Goal: Transaction & Acquisition: Purchase product/service

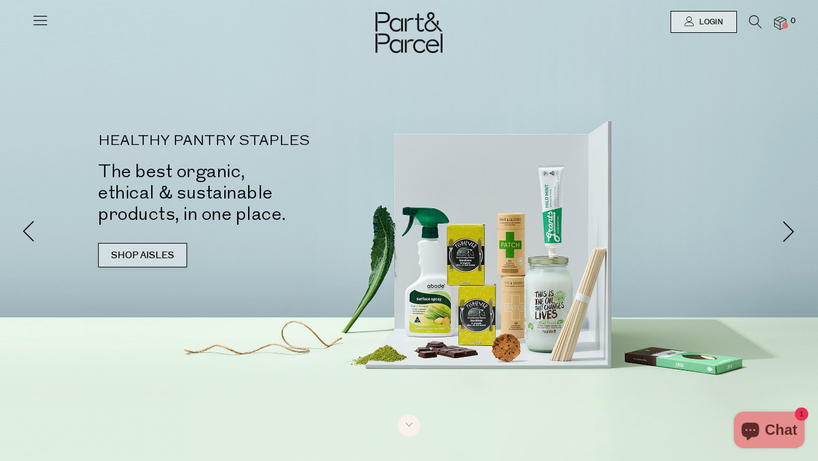
click at [143, 263] on link "SHOP AISLES" at bounding box center [142, 255] width 89 height 24
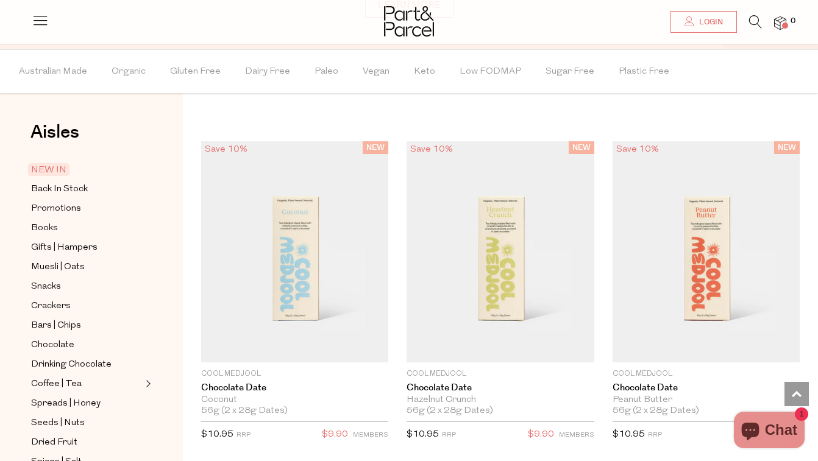
scroll to position [944, 0]
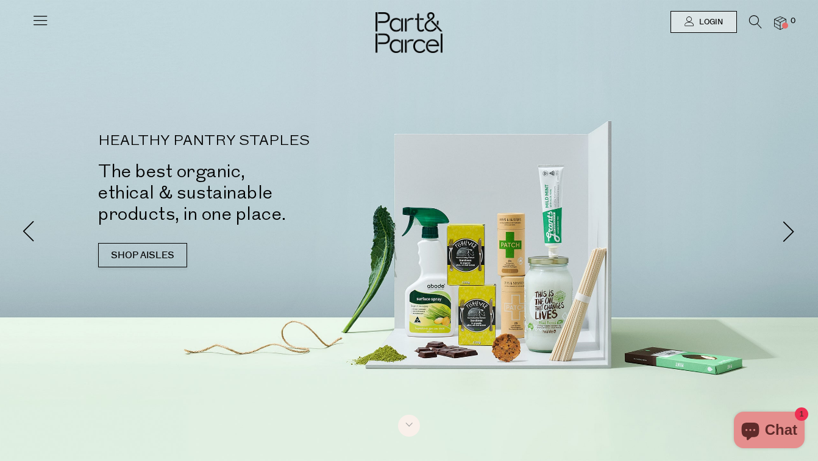
click at [44, 27] on icon at bounding box center [40, 20] width 17 height 17
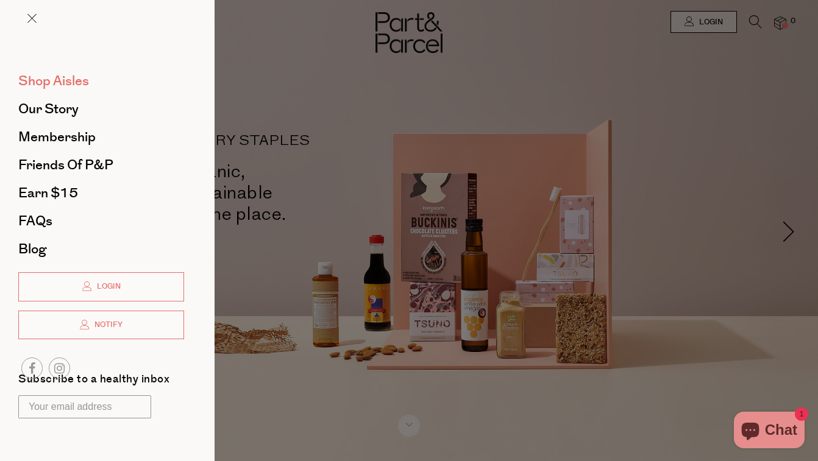
click at [67, 87] on span "Shop Aisles" at bounding box center [53, 81] width 71 height 20
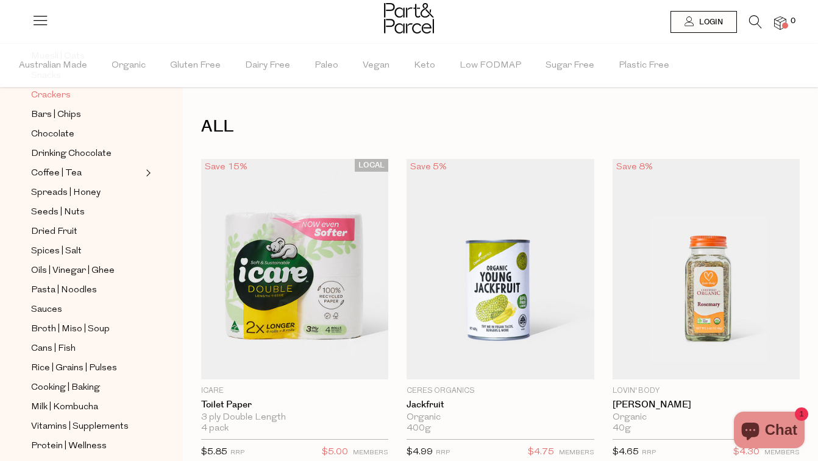
scroll to position [209, 0]
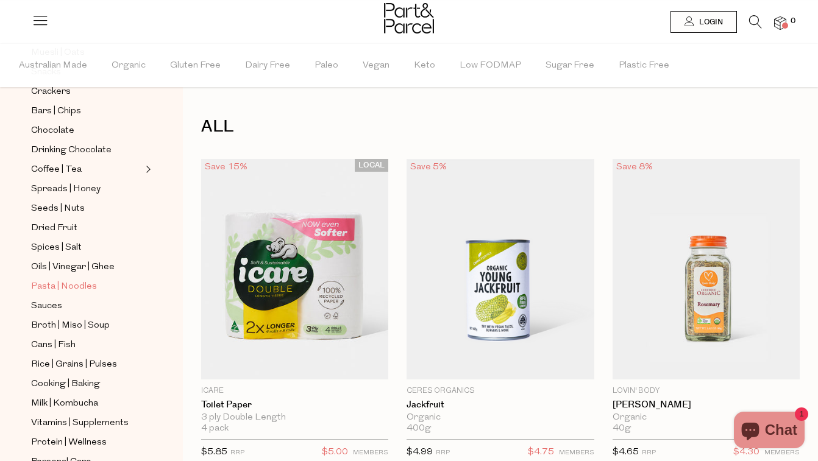
click at [78, 285] on span "Pasta | Noodles" at bounding box center [64, 287] width 66 height 15
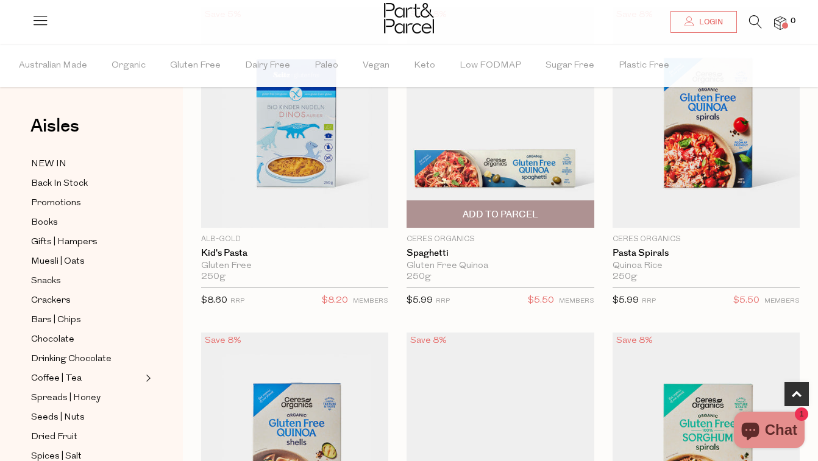
scroll to position [454, 0]
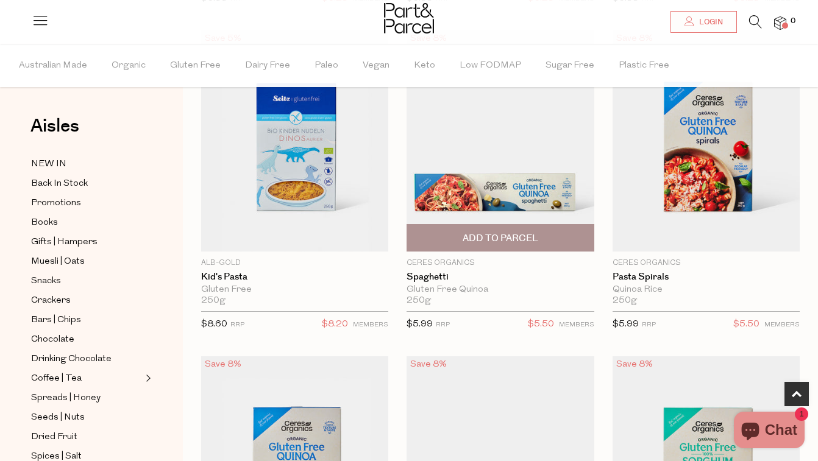
click at [510, 163] on img at bounding box center [500, 140] width 187 height 221
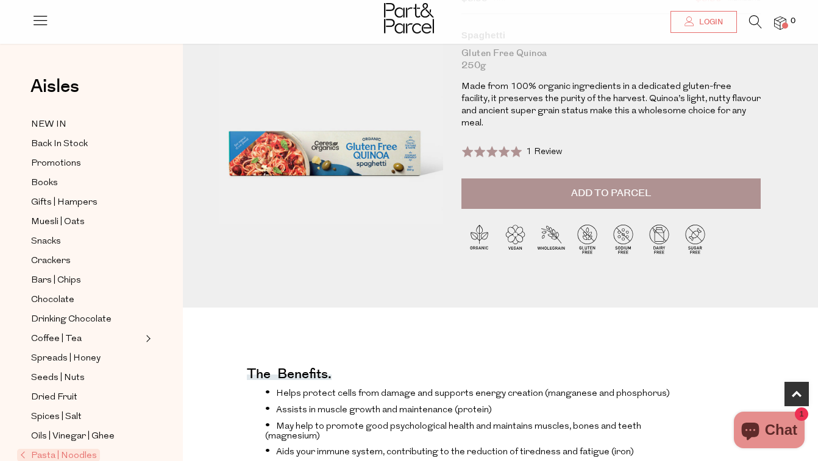
scroll to position [328, 0]
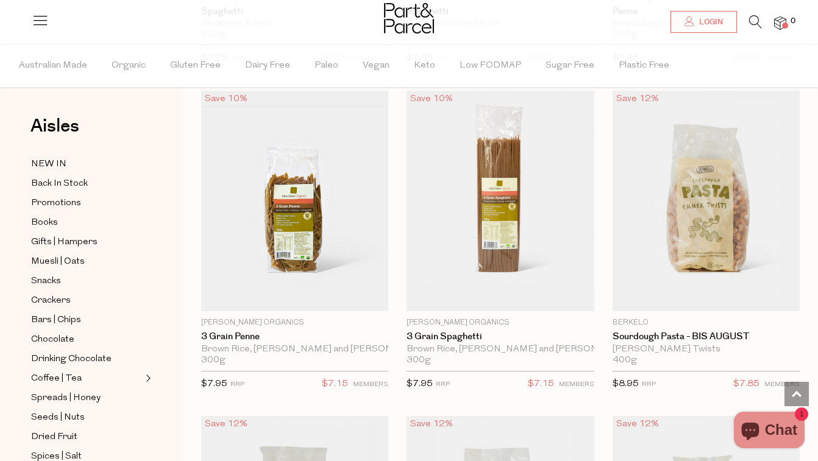
scroll to position [1699, 0]
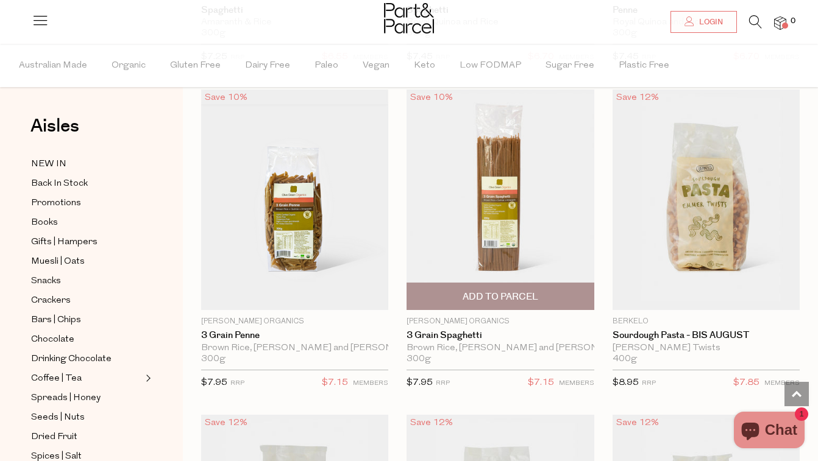
click at [457, 291] on span "Add To Parcel" at bounding box center [500, 296] width 180 height 26
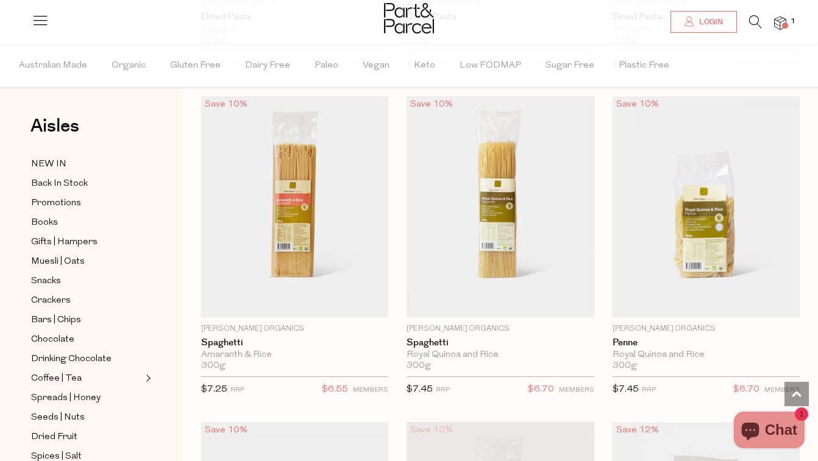
scroll to position [1364, 0]
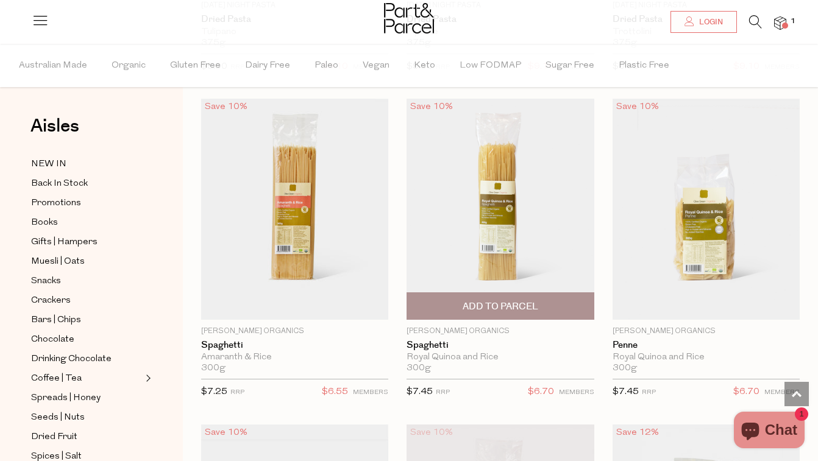
click at [551, 310] on span "Add To Parcel" at bounding box center [500, 306] width 180 height 26
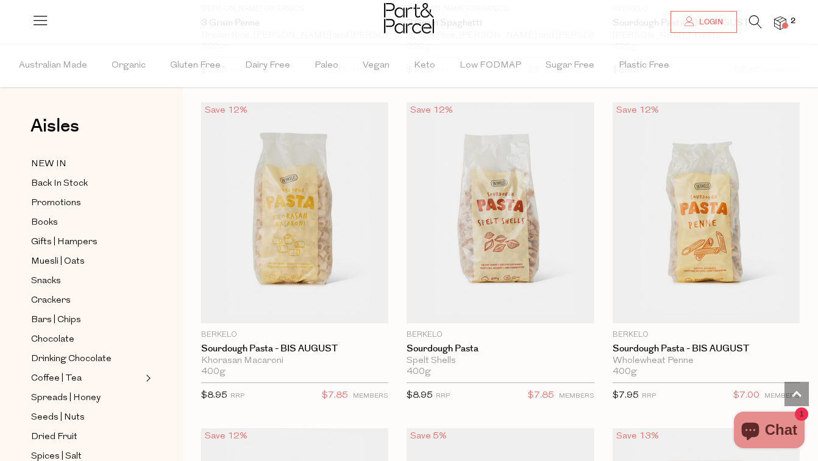
scroll to position [2009, 0]
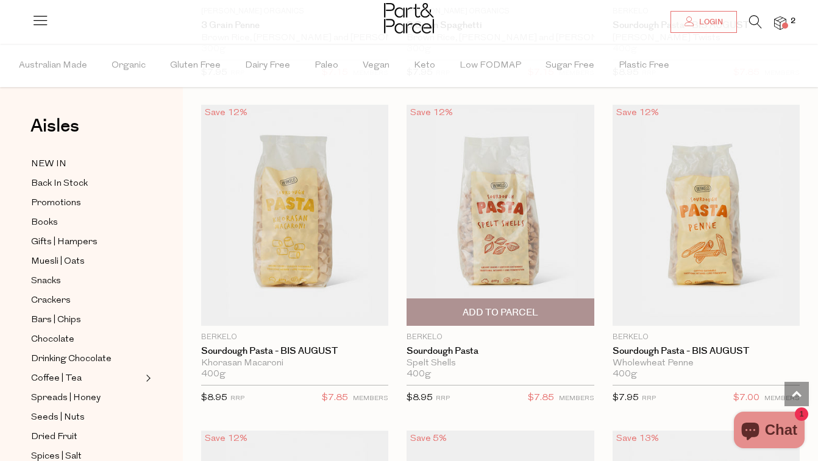
click at [550, 307] on span "Add To Parcel" at bounding box center [500, 312] width 180 height 26
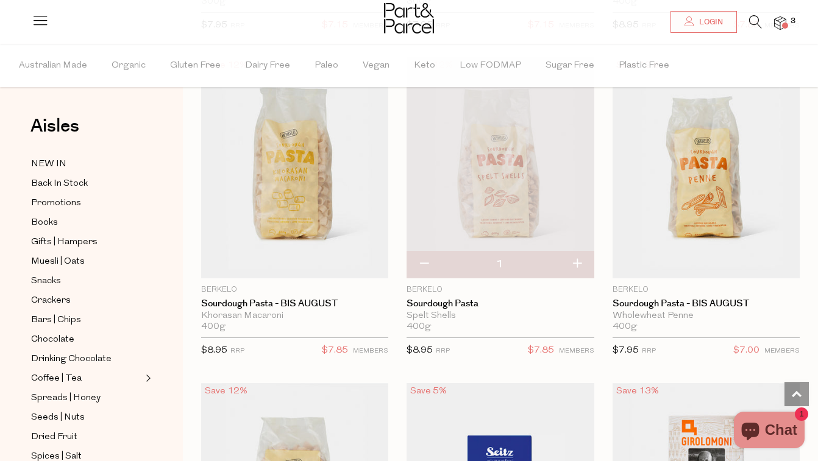
scroll to position [2061, 0]
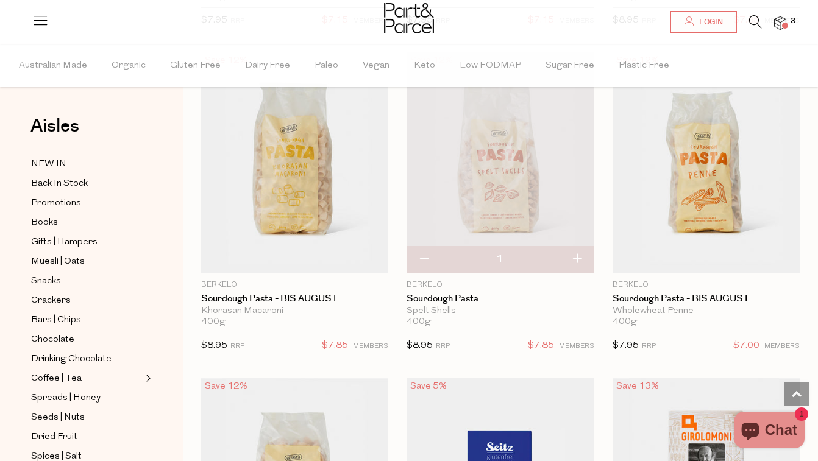
click at [577, 254] on button "button" at bounding box center [577, 259] width 35 height 27
type input "2"
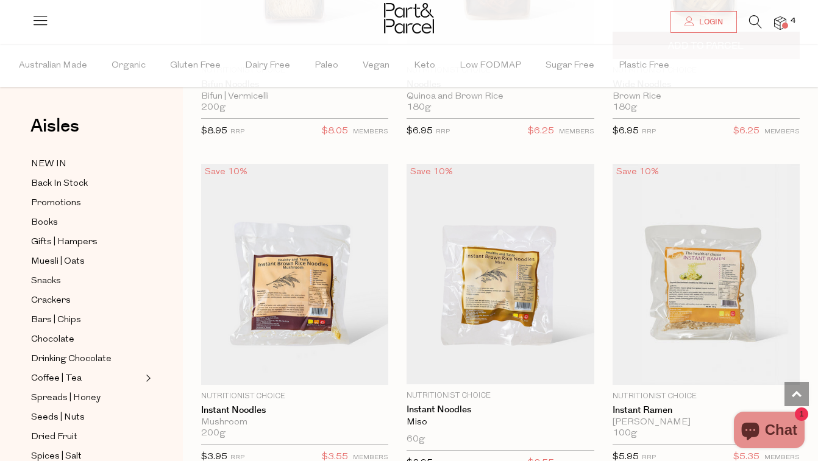
scroll to position [4888, 0]
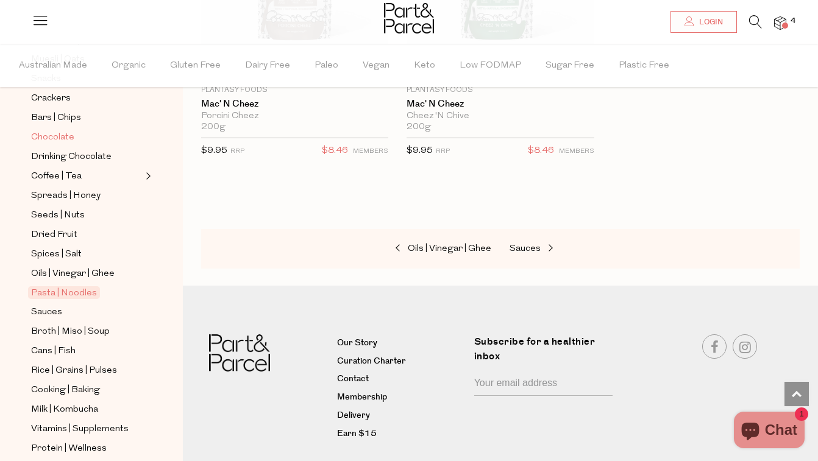
scroll to position [203, 0]
click at [60, 352] on span "Cans | Fish" at bounding box center [53, 351] width 44 height 15
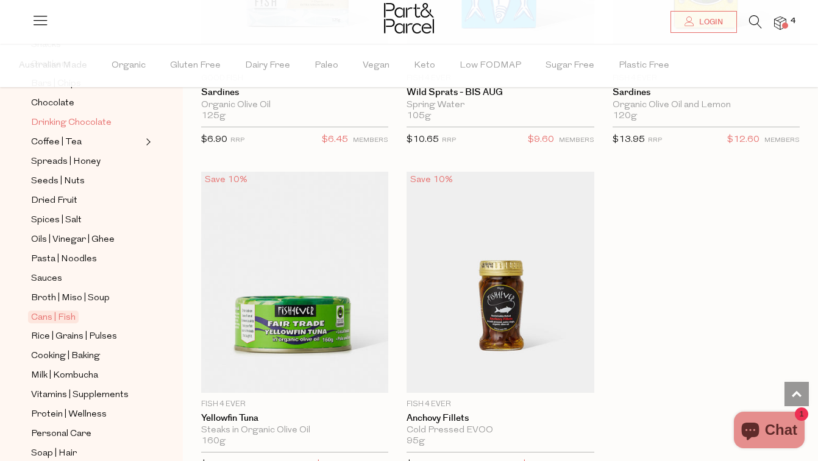
scroll to position [244, 0]
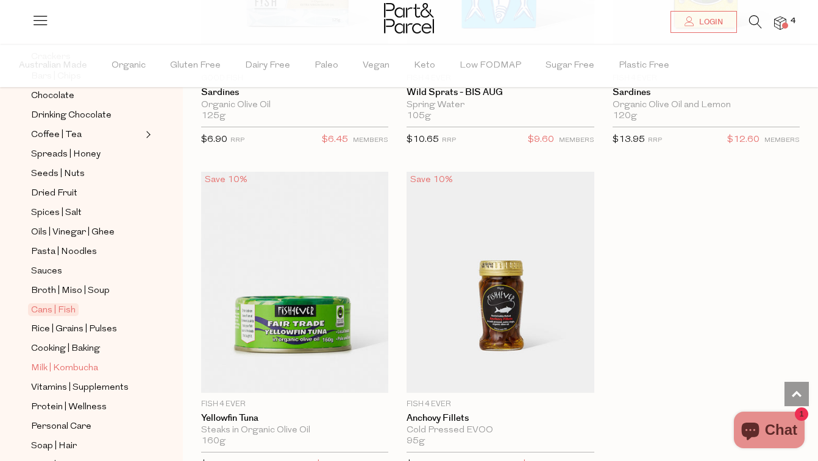
click at [90, 368] on span "Milk | Kombucha" at bounding box center [64, 368] width 67 height 15
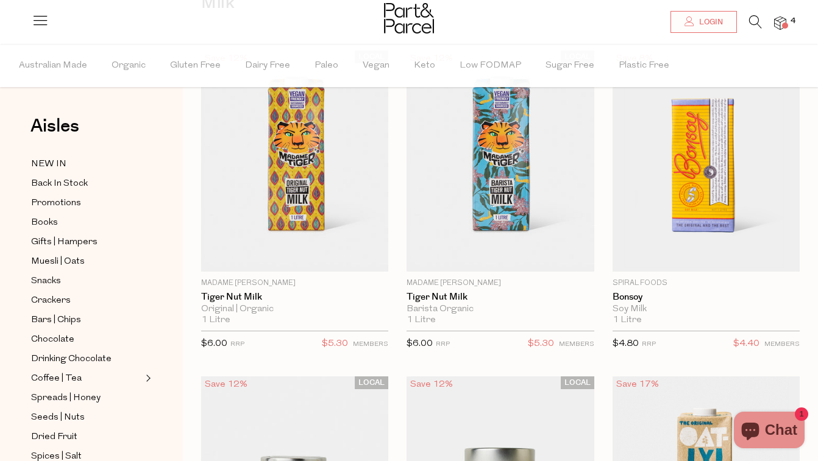
scroll to position [126, 0]
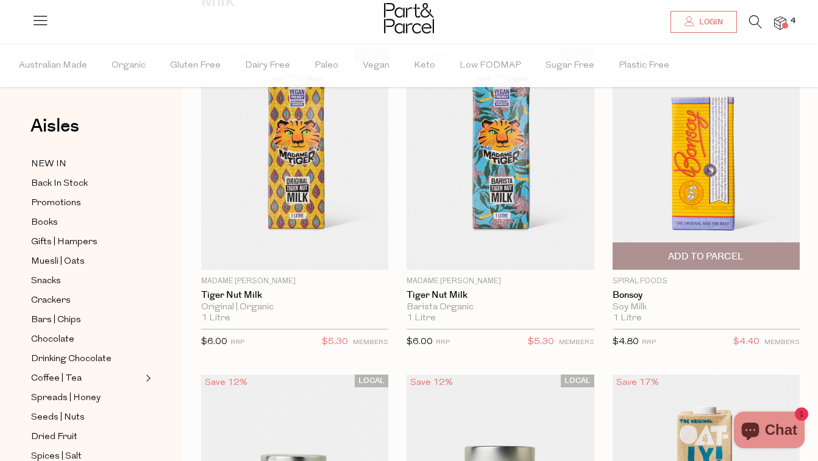
click at [712, 257] on span "Add To Parcel" at bounding box center [706, 257] width 76 height 13
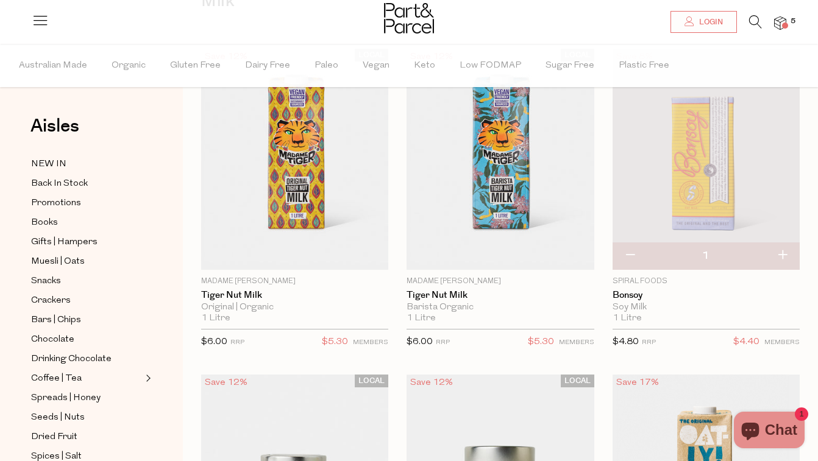
click at [781, 255] on button "button" at bounding box center [782, 256] width 35 height 27
type input "2"
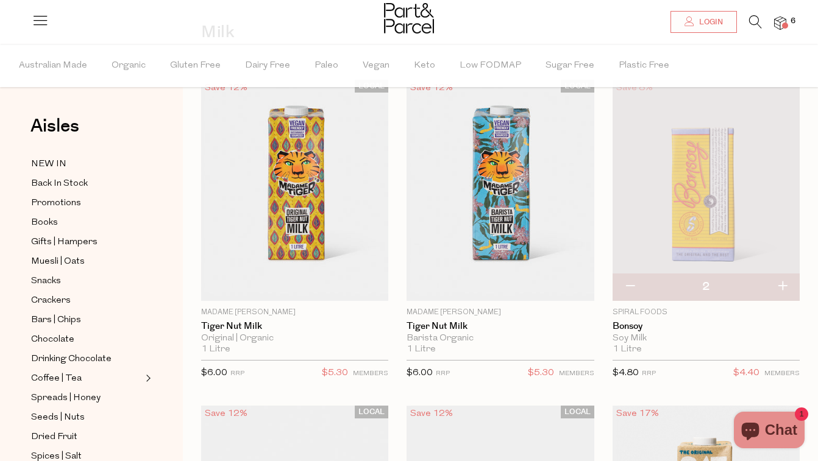
scroll to position [65, 0]
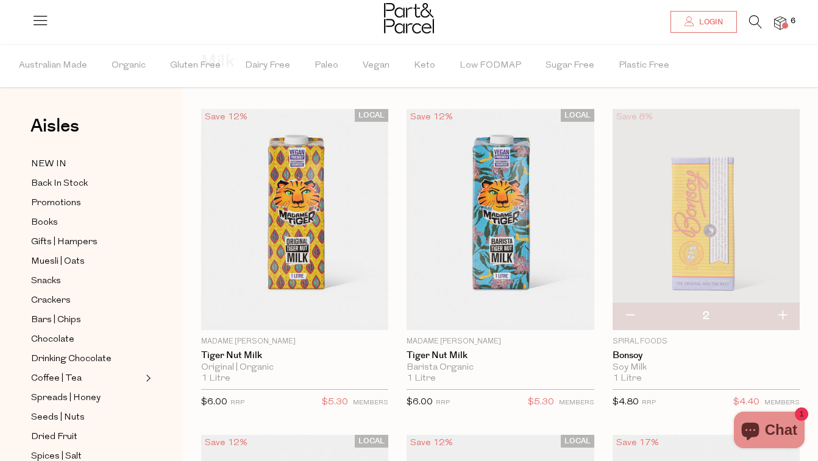
click at [783, 312] on button "button" at bounding box center [782, 316] width 35 height 27
type input "3"
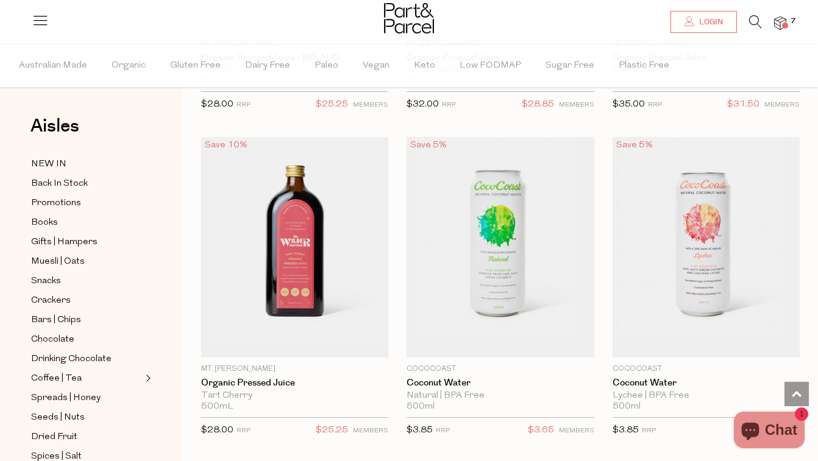
scroll to position [2968, 0]
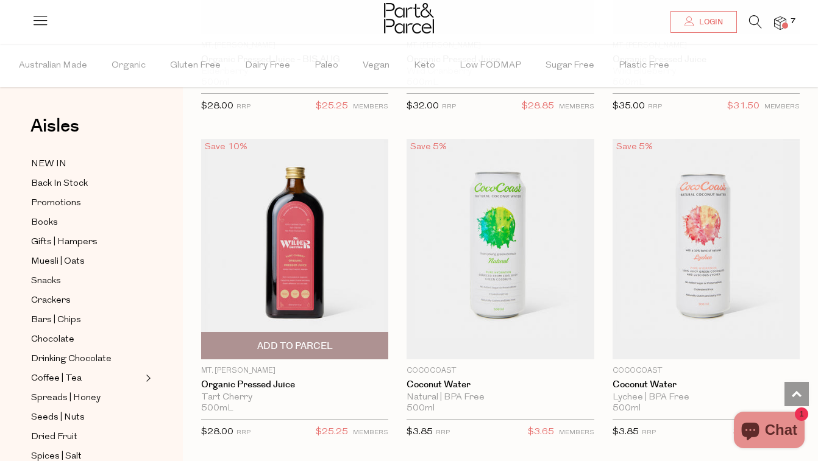
click at [341, 342] on span "Add To Parcel" at bounding box center [295, 346] width 180 height 26
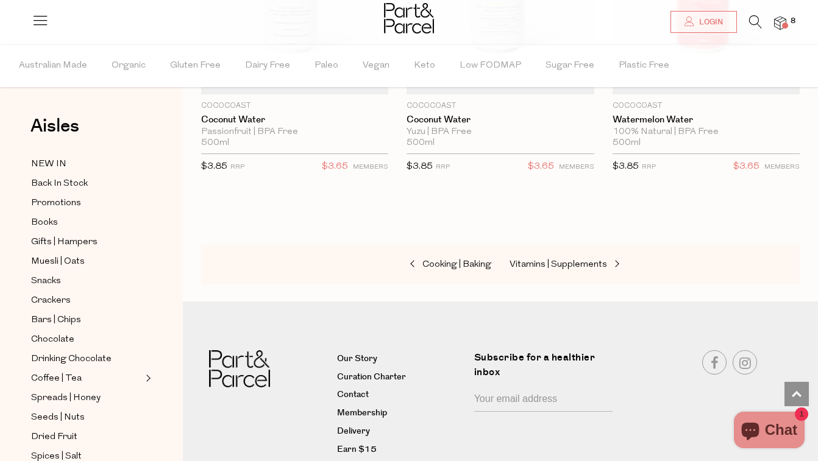
scroll to position [3605, 0]
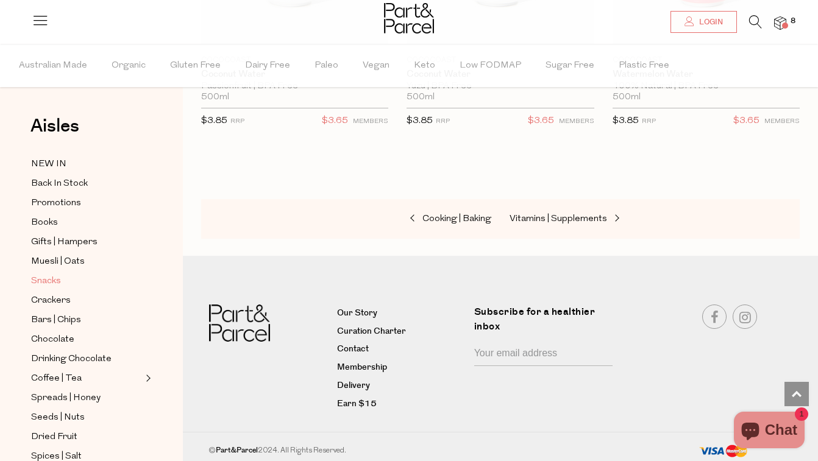
click at [52, 282] on span "Snacks" at bounding box center [46, 281] width 30 height 15
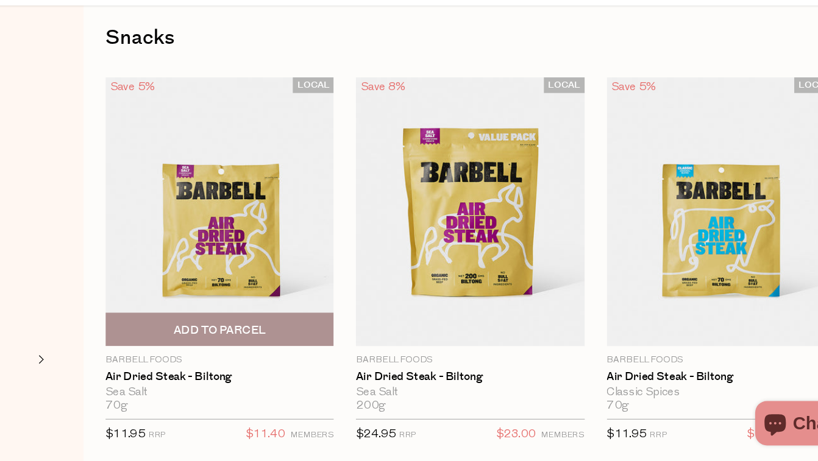
scroll to position [13, 0]
click at [341, 355] on span "Add To Parcel" at bounding box center [295, 353] width 180 height 26
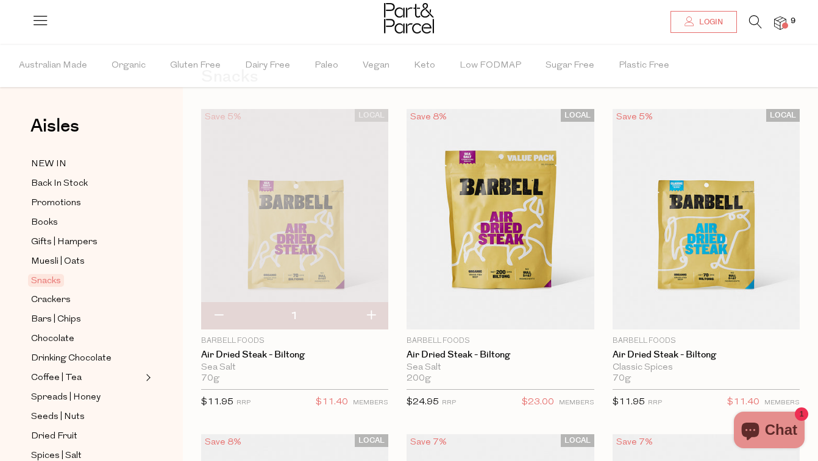
scroll to position [52, 0]
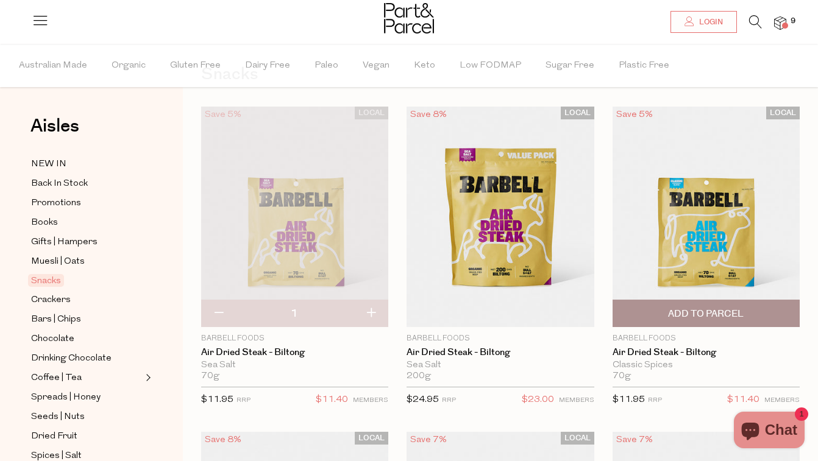
click at [705, 308] on span "Add To Parcel" at bounding box center [706, 314] width 76 height 13
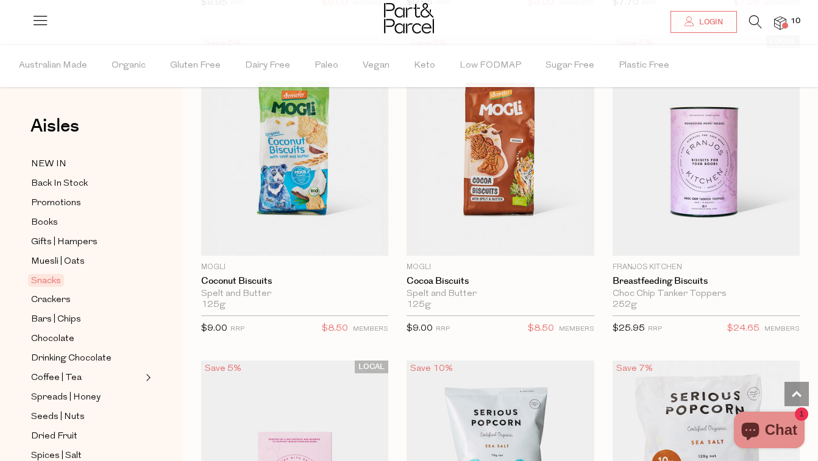
scroll to position [4031, 0]
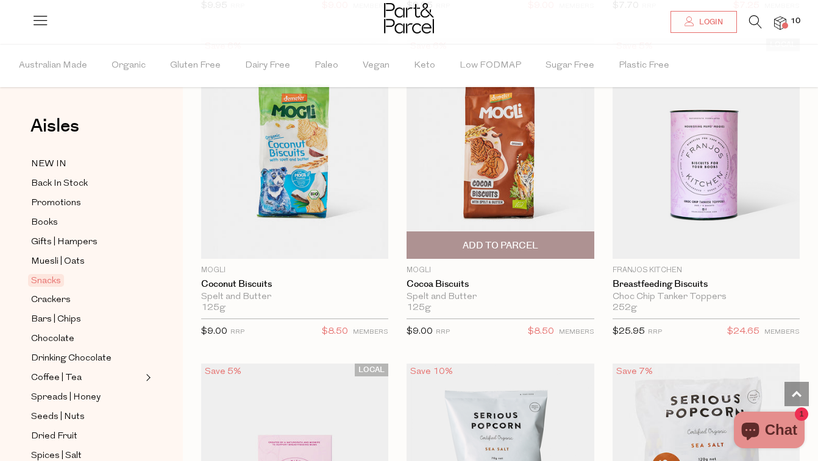
click at [519, 244] on span "Add To Parcel" at bounding box center [501, 246] width 76 height 13
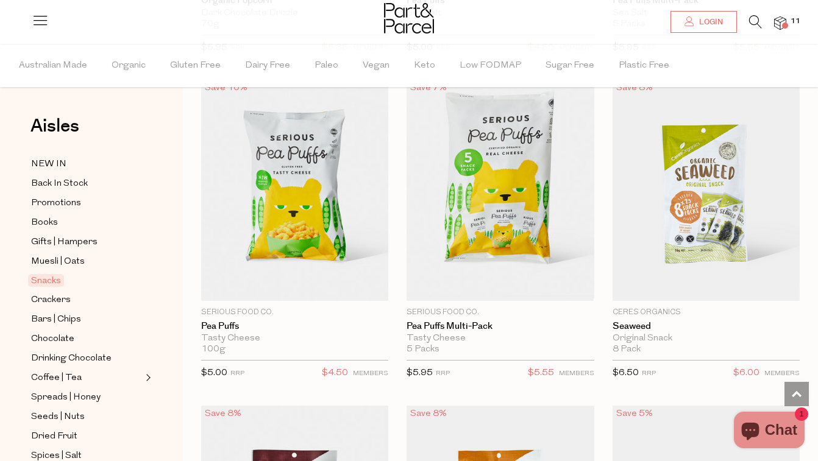
scroll to position [5296, 0]
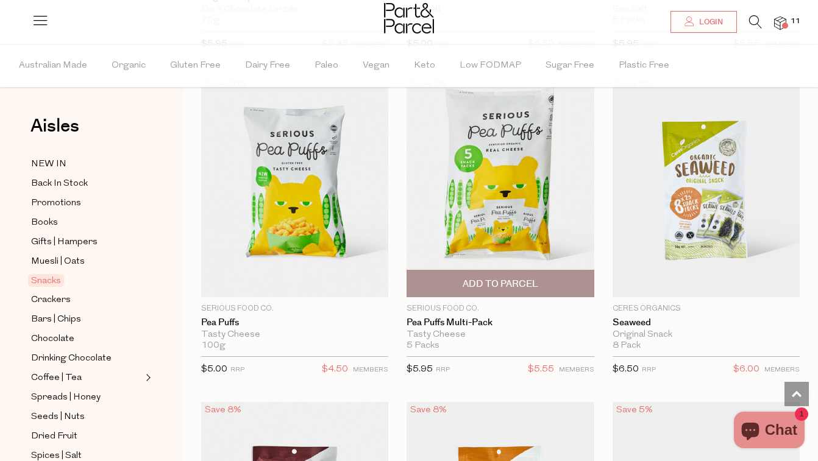
click at [521, 283] on span "Add To Parcel" at bounding box center [501, 284] width 76 height 13
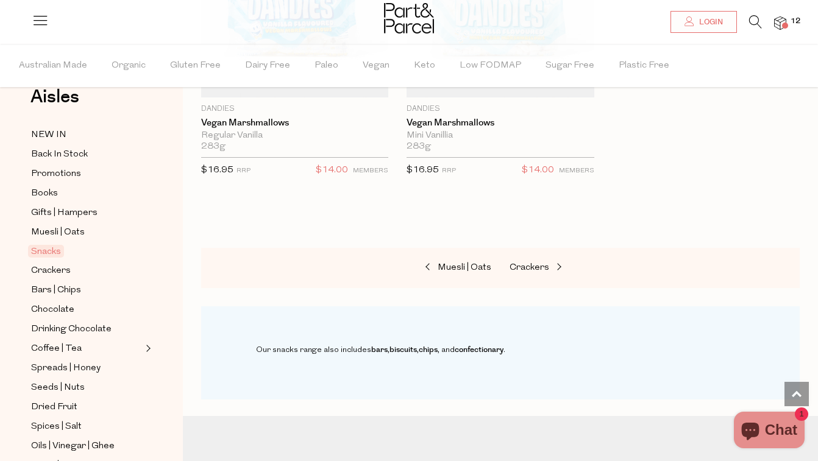
scroll to position [35, 0]
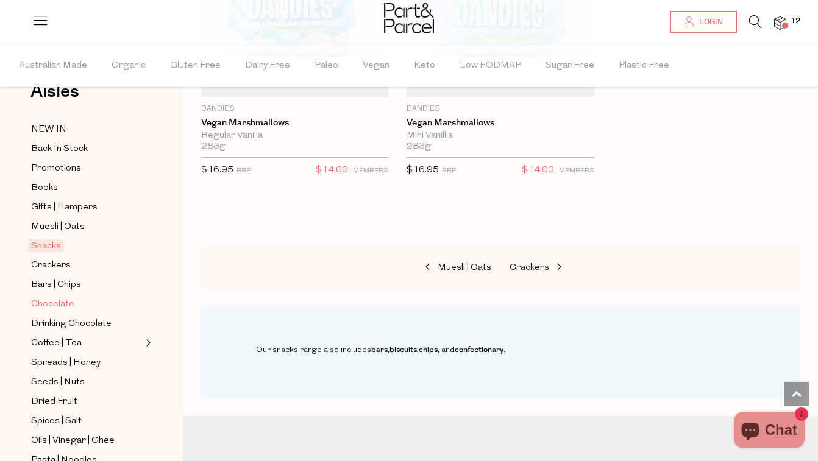
click at [64, 304] on span "Chocolate" at bounding box center [52, 304] width 43 height 15
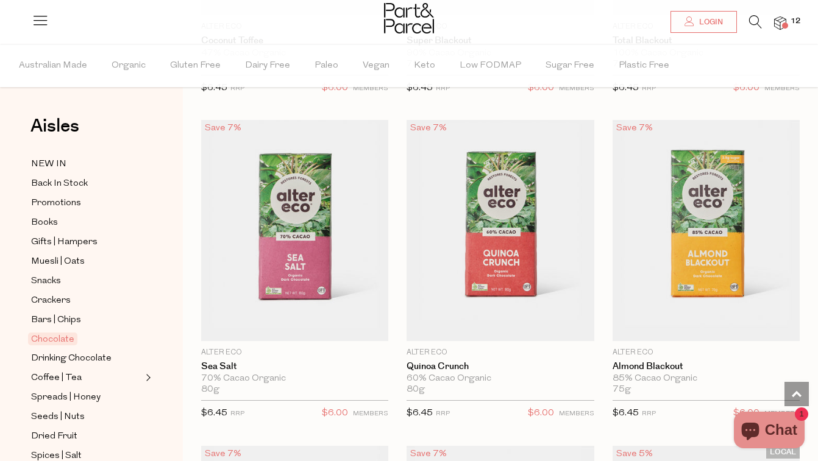
scroll to position [2289, 0]
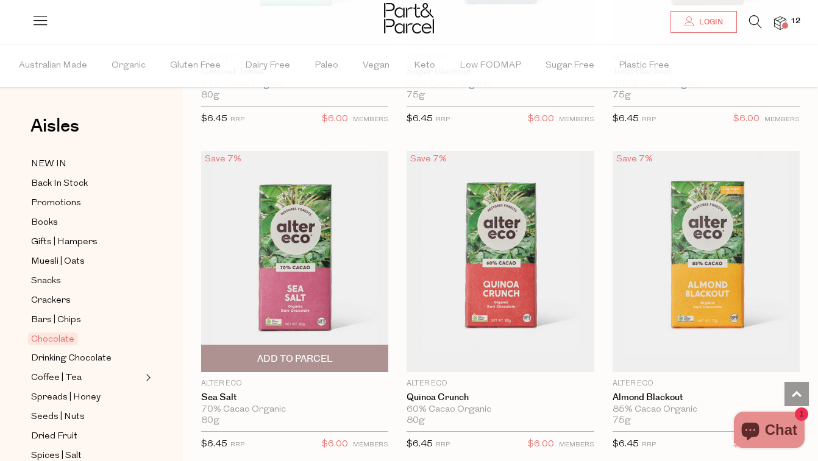
click at [305, 354] on span "Add To Parcel" at bounding box center [295, 359] width 76 height 13
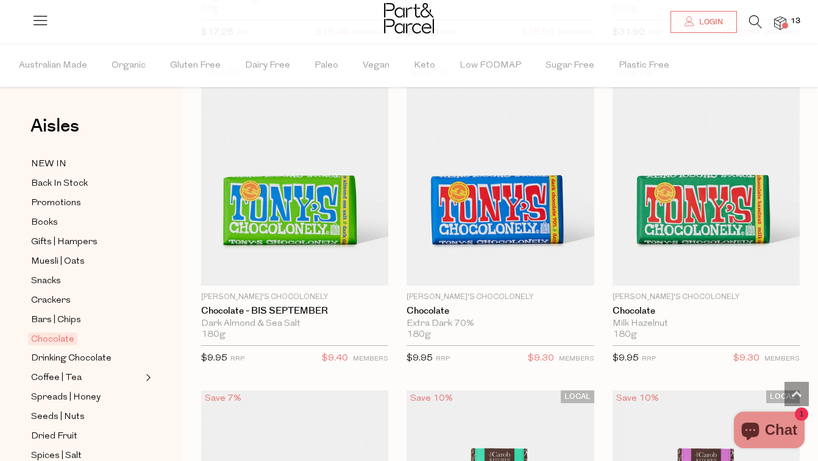
scroll to position [4413, 0]
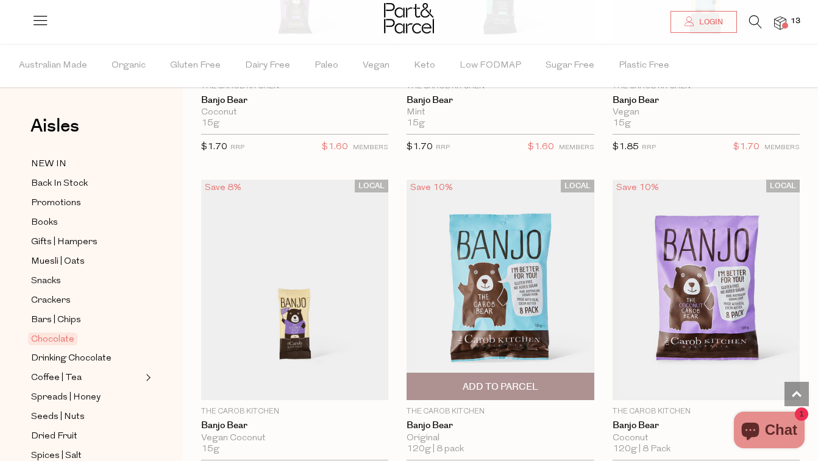
scroll to position [5520, 0]
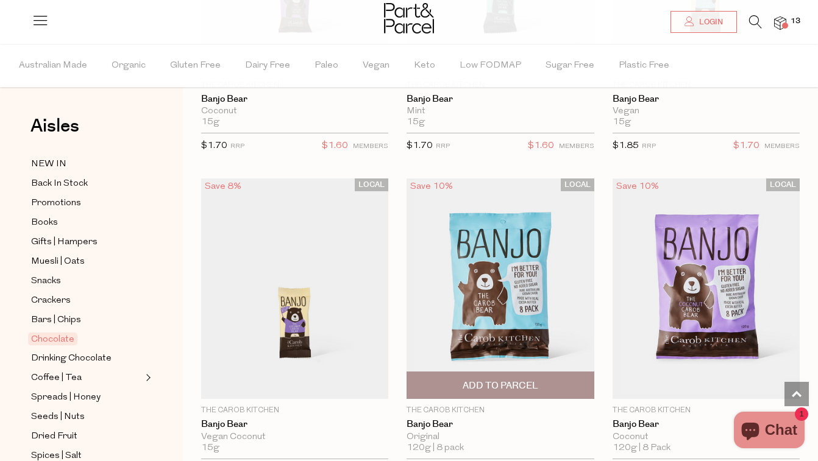
click at [517, 382] on span "Add To Parcel" at bounding box center [501, 386] width 76 height 13
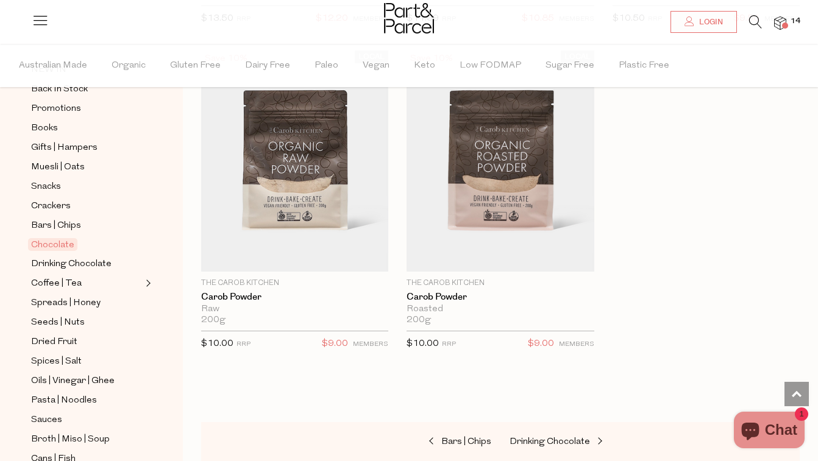
scroll to position [99, 0]
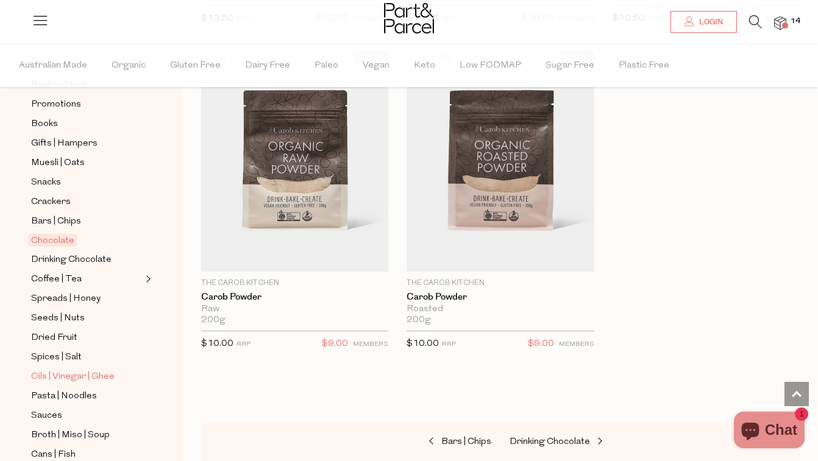
click at [84, 374] on span "Oils | Vinegar | Ghee" at bounding box center [73, 377] width 84 height 15
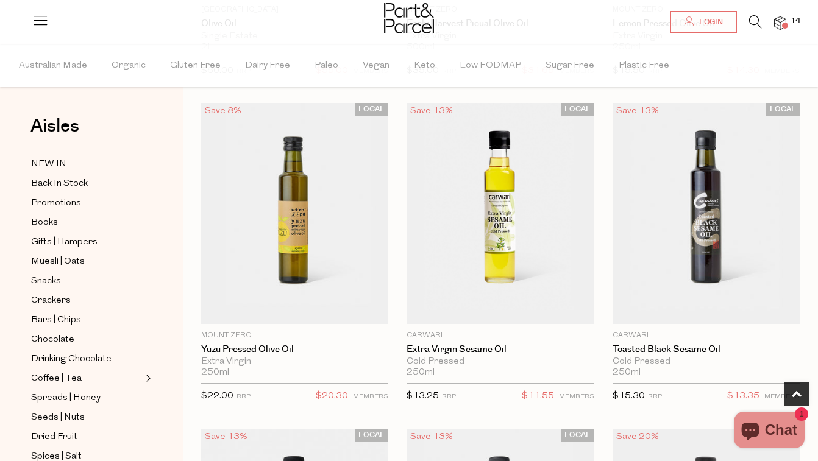
scroll to position [710, 0]
